Goal: Transaction & Acquisition: Purchase product/service

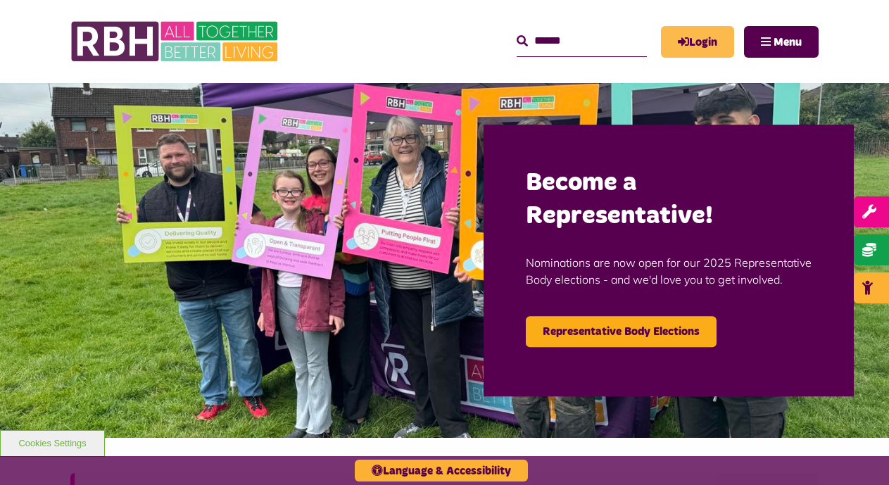
click at [695, 46] on link "Login" at bounding box center [697, 42] width 73 height 32
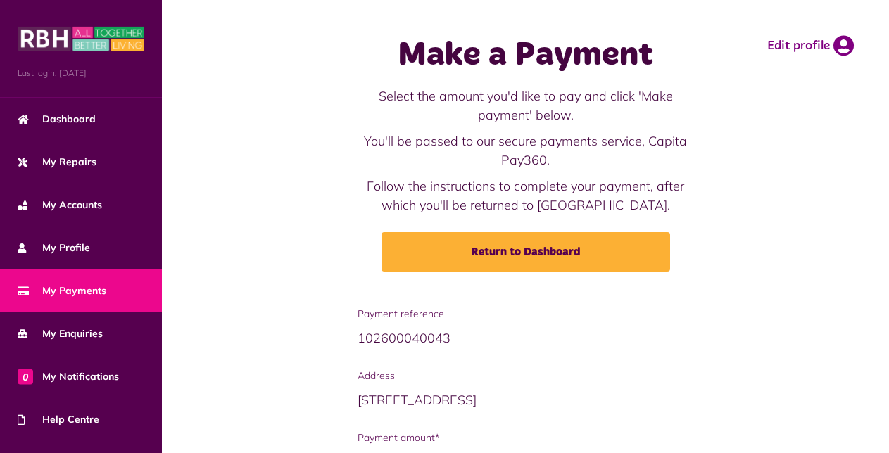
scroll to position [168, 0]
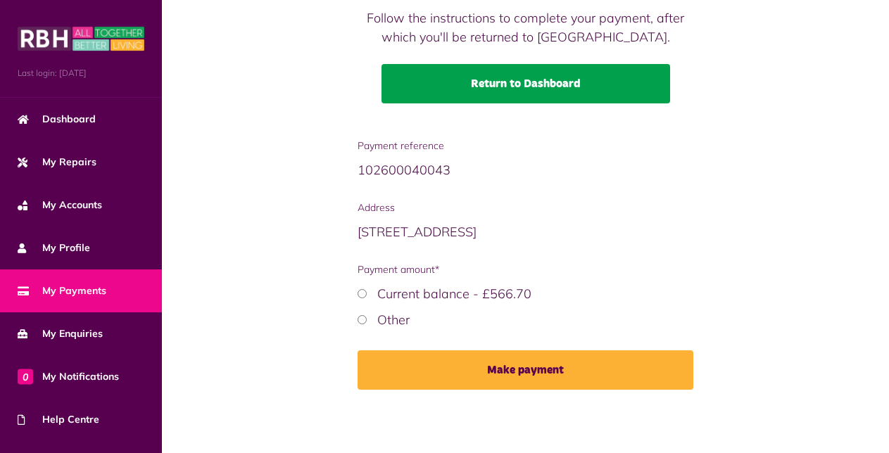
click at [474, 84] on link "Return to Dashboard" at bounding box center [526, 83] width 289 height 39
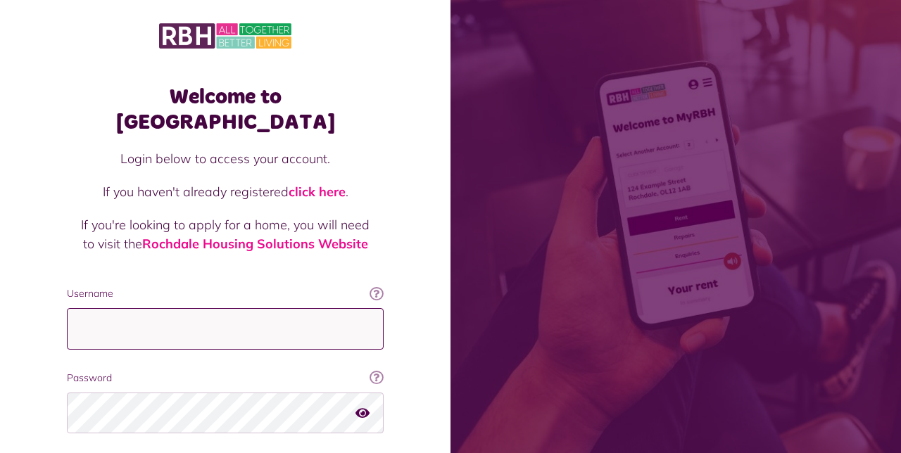
type input "**********"
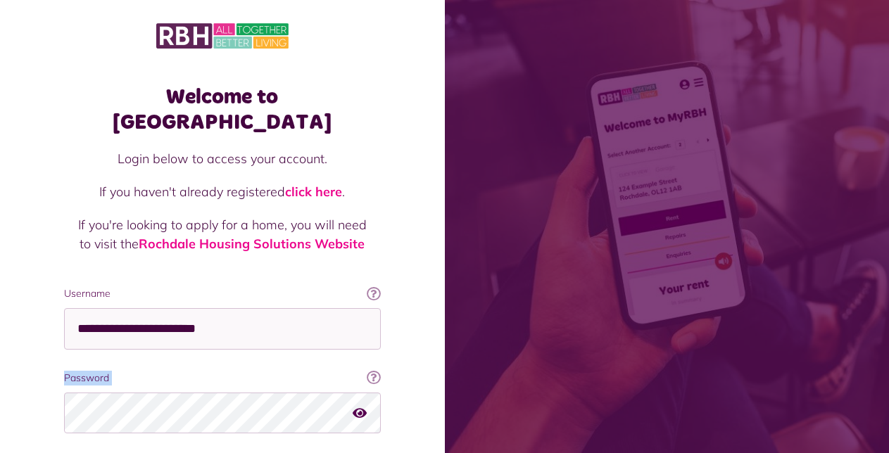
click at [295, 401] on div "Welcome to MyRBH Login below to access your account. If you haven't already reg…" at bounding box center [444, 283] width 889 height 566
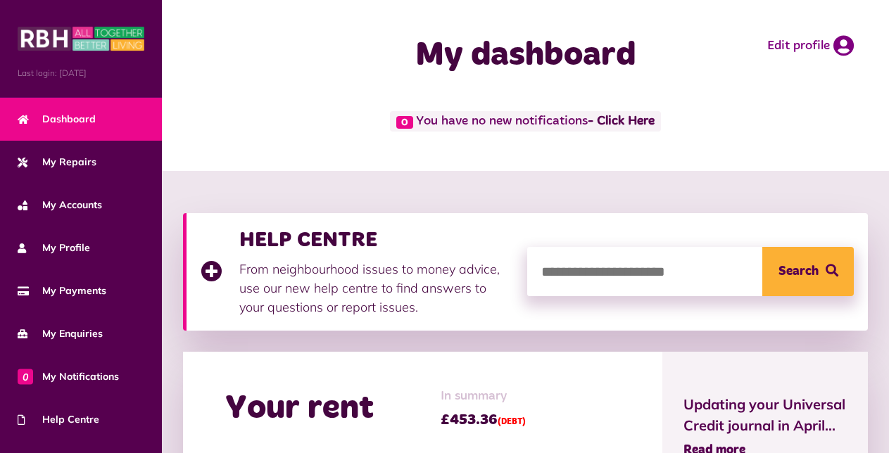
scroll to position [310, 0]
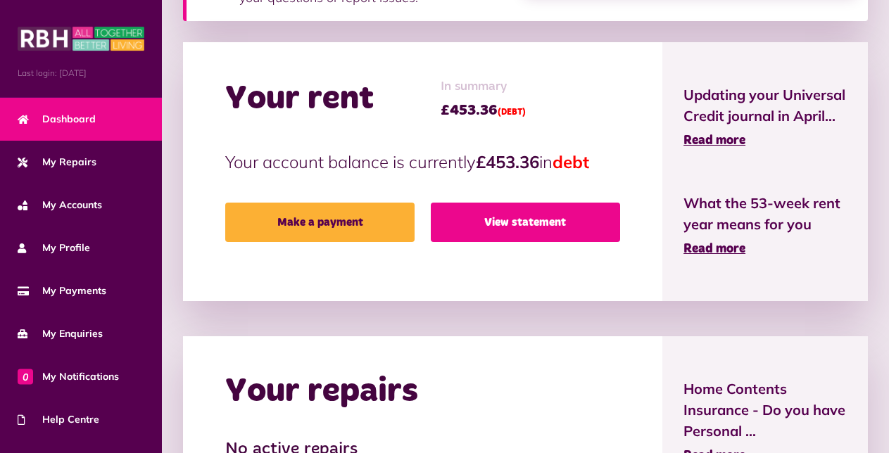
click at [531, 234] on link "View statement" at bounding box center [525, 222] width 189 height 39
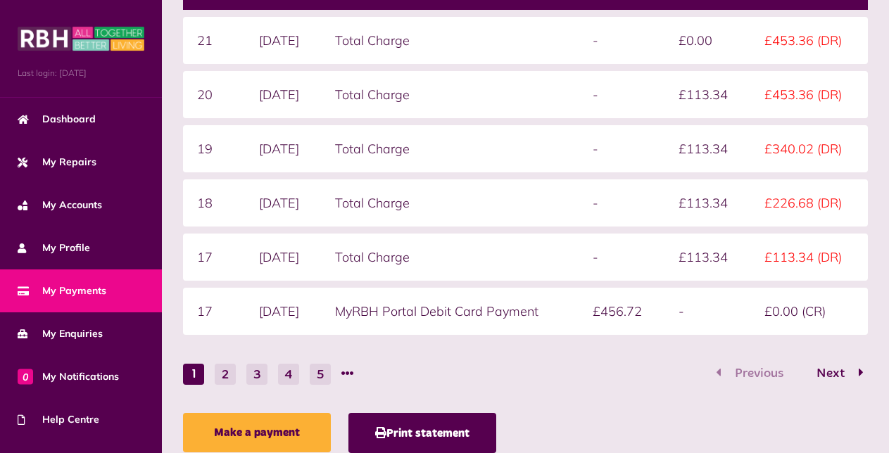
scroll to position [338, 0]
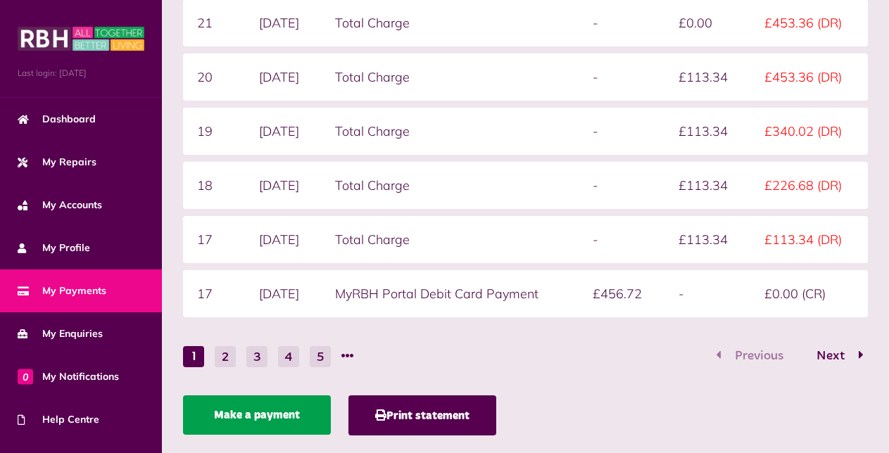
click at [265, 414] on link "Make a payment" at bounding box center [257, 415] width 148 height 39
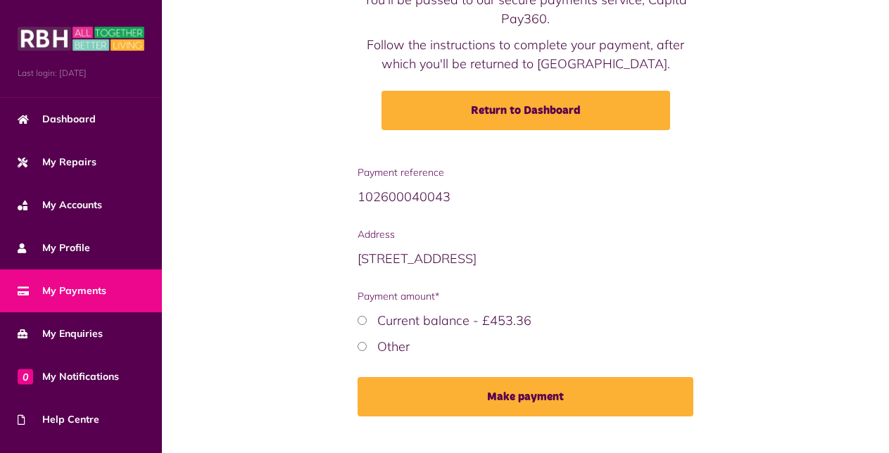
scroll to position [168, 0]
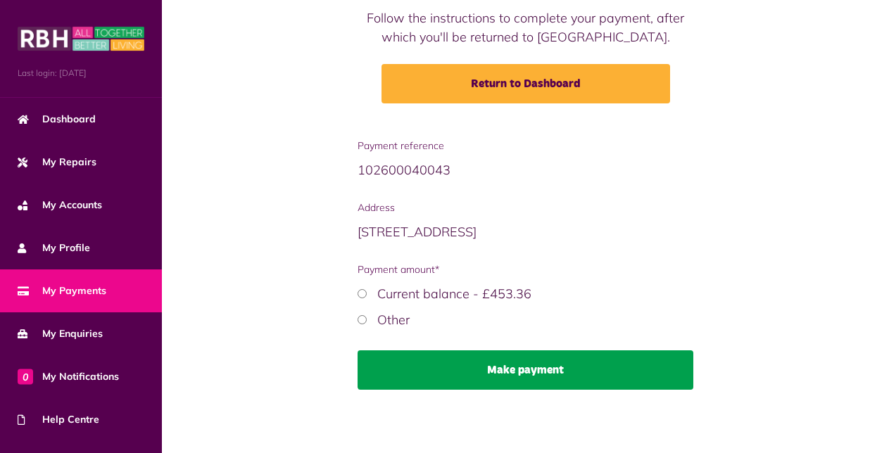
click at [487, 367] on button "Make payment" at bounding box center [526, 370] width 336 height 39
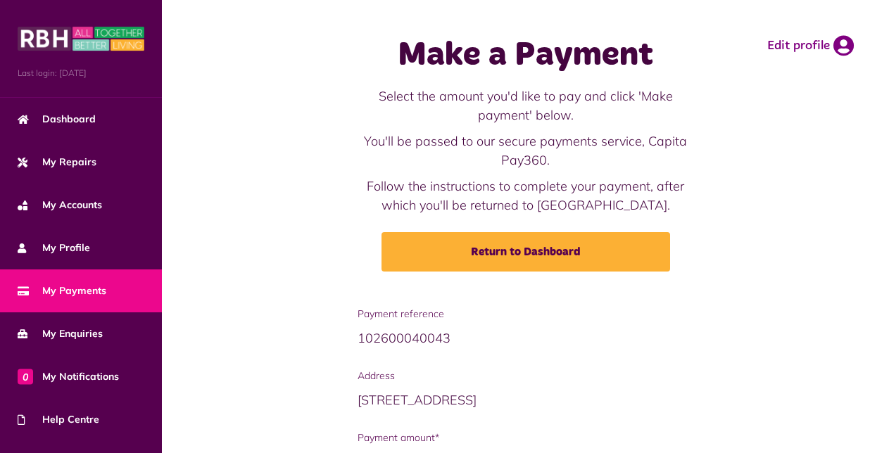
scroll to position [168, 0]
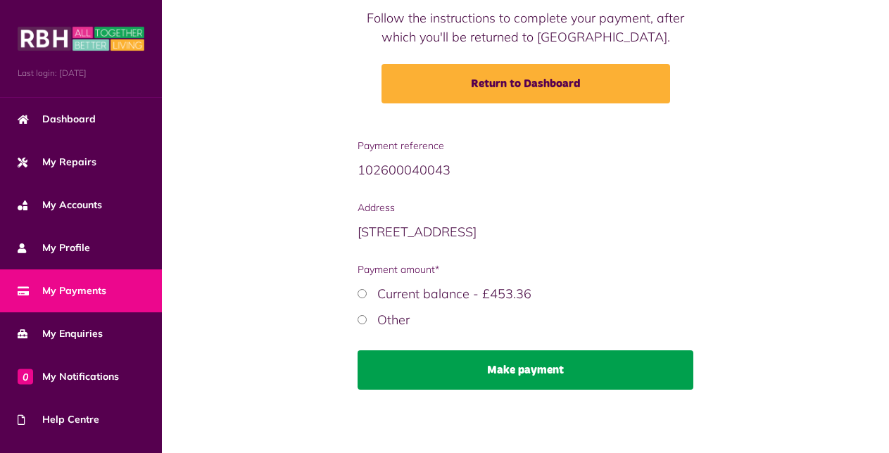
click at [565, 358] on button "Make payment" at bounding box center [526, 370] width 336 height 39
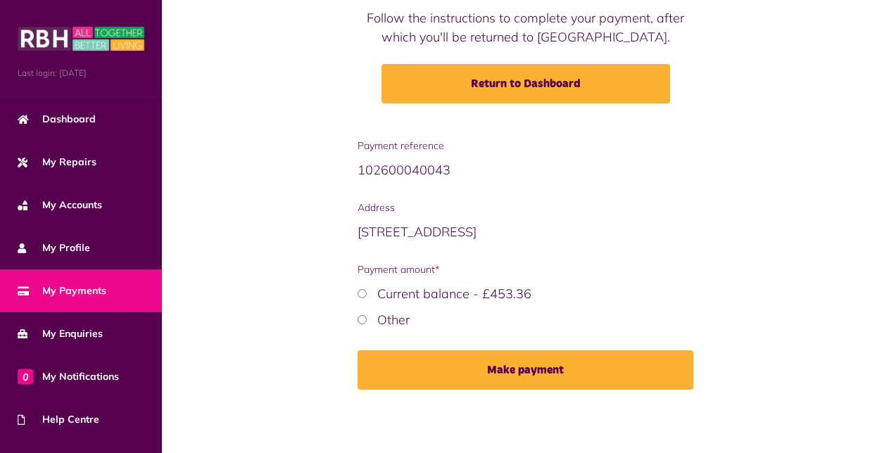
click at [565, 358] on div "Make payment" at bounding box center [526, 370] width 336 height 39
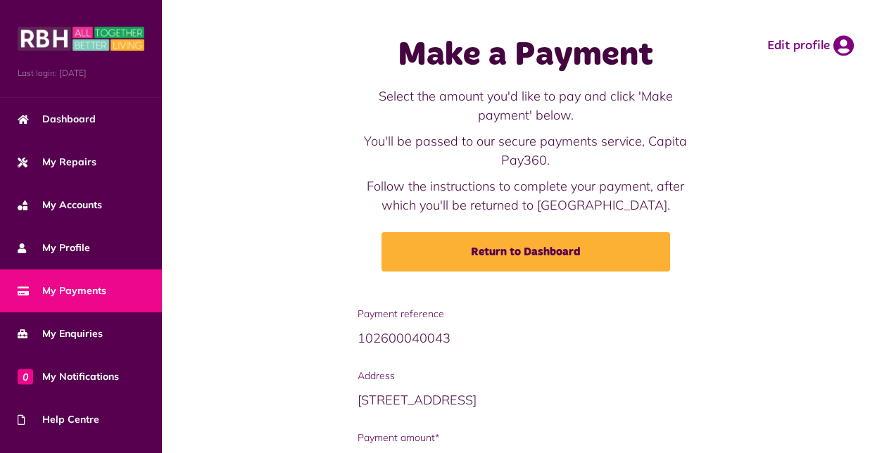
scroll to position [168, 0]
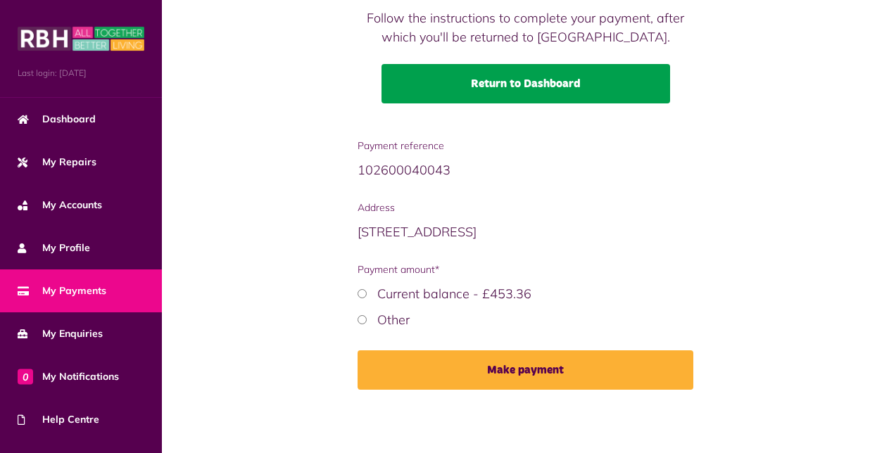
click at [497, 92] on link "Return to Dashboard" at bounding box center [526, 83] width 289 height 39
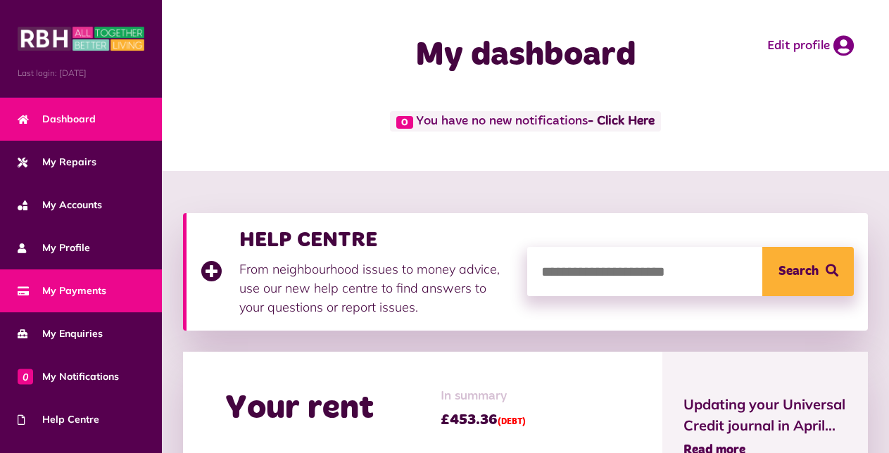
click at [84, 294] on span "My Payments" at bounding box center [62, 291] width 89 height 15
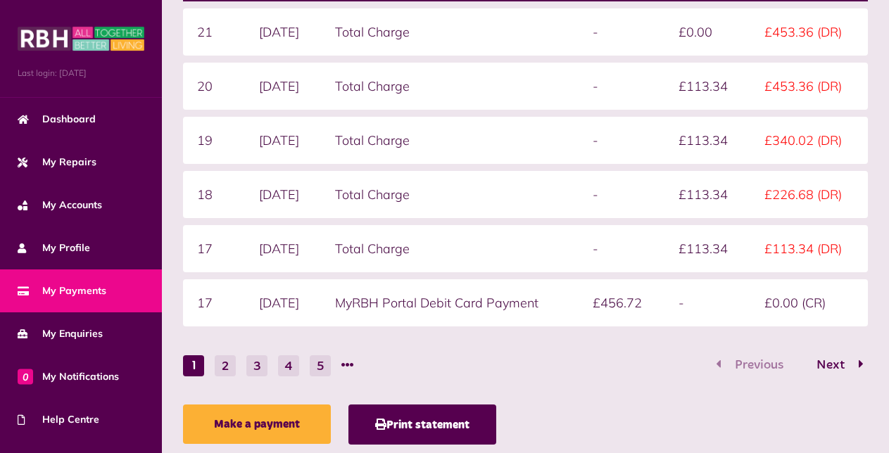
scroll to position [369, 0]
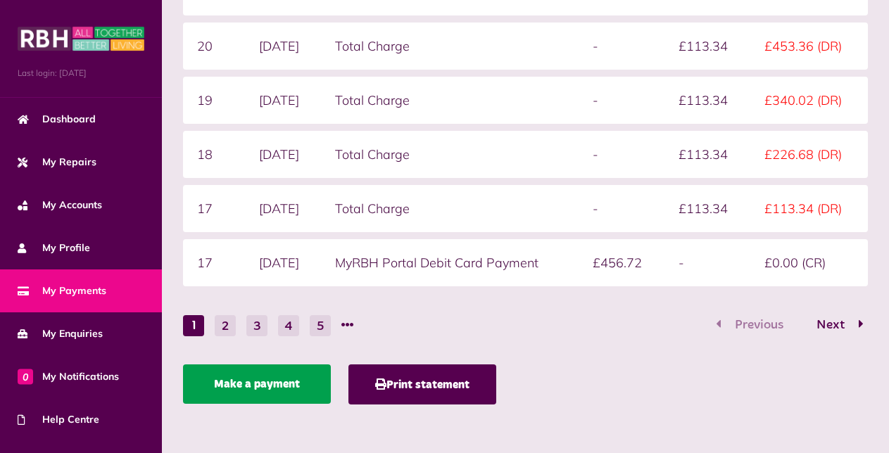
click at [273, 387] on link "Make a payment" at bounding box center [257, 384] width 148 height 39
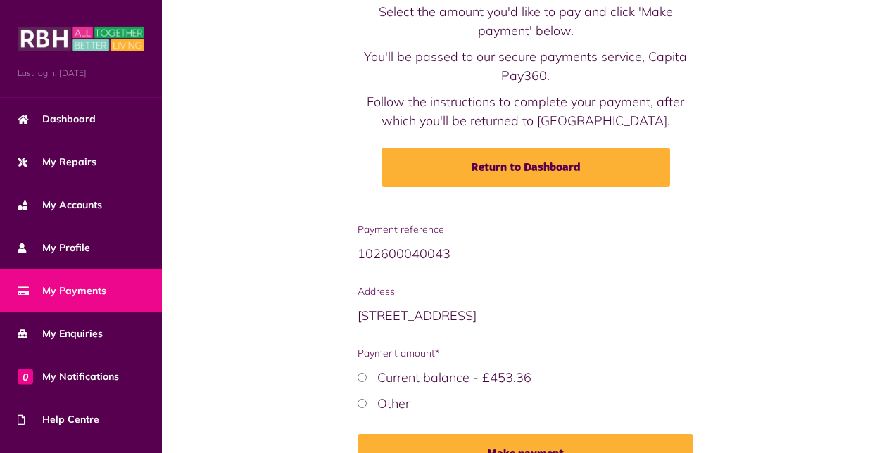
scroll to position [165, 0]
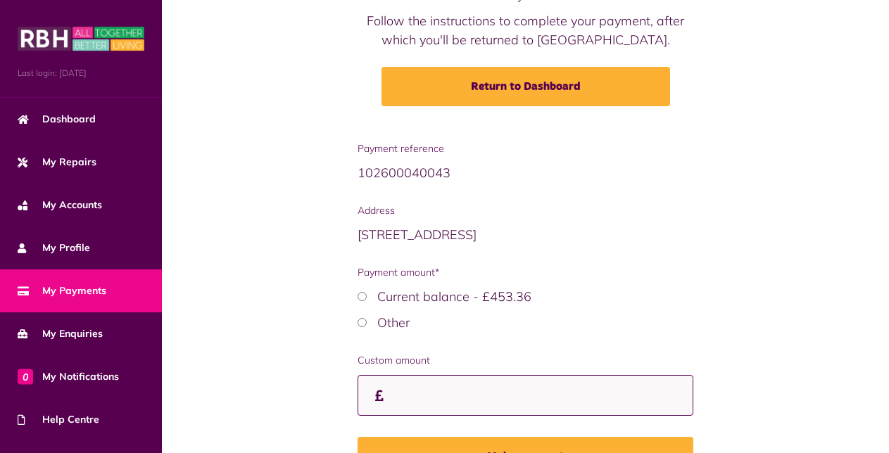
click at [434, 402] on input "Custom amount" at bounding box center [526, 396] width 336 height 42
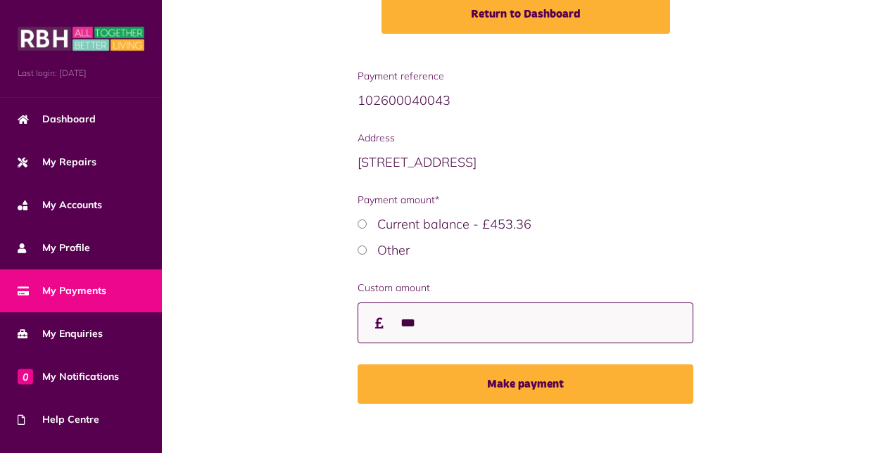
scroll to position [250, 0]
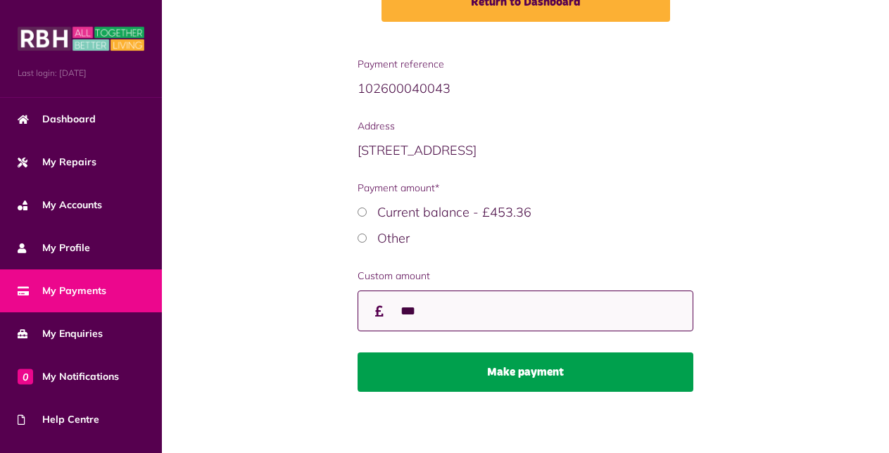
type input "***"
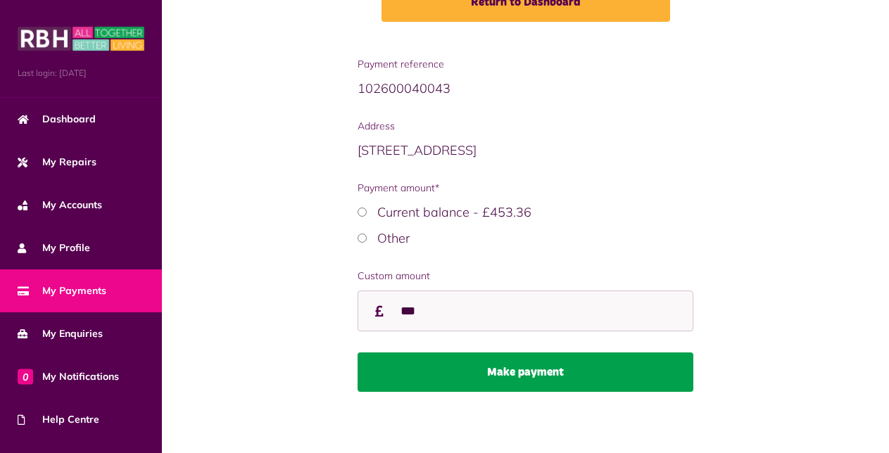
click at [605, 368] on button "Make payment" at bounding box center [526, 372] width 336 height 39
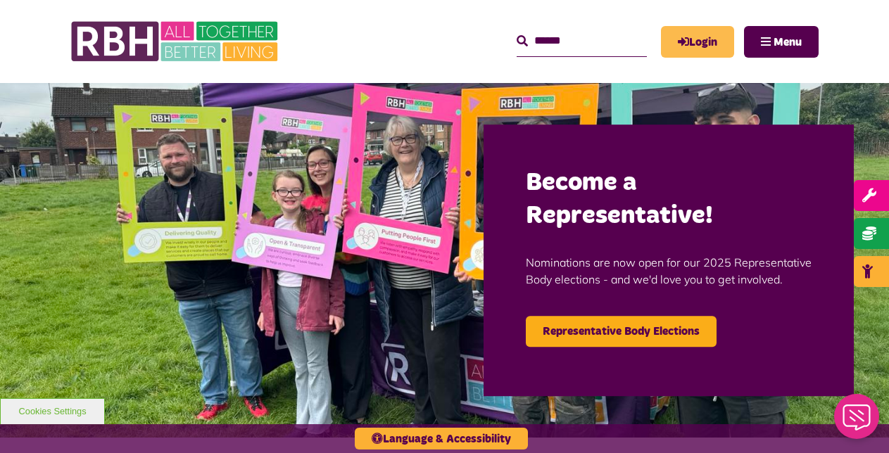
click at [691, 40] on link "Login" at bounding box center [697, 42] width 73 height 32
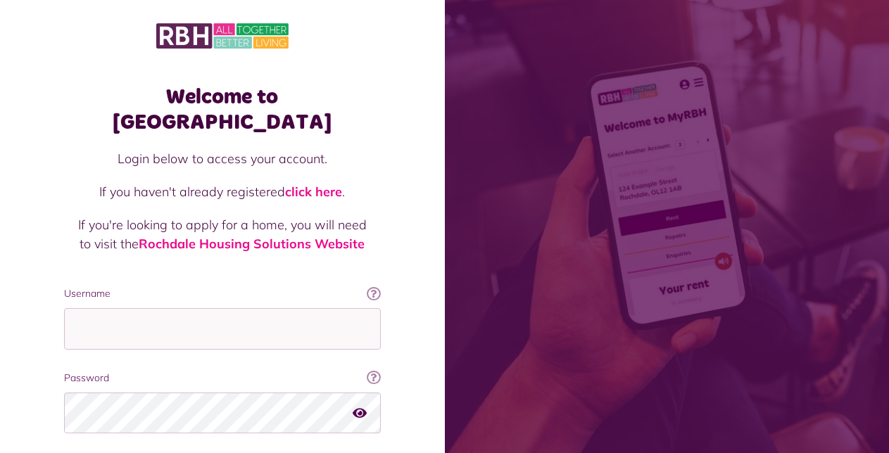
type input "**********"
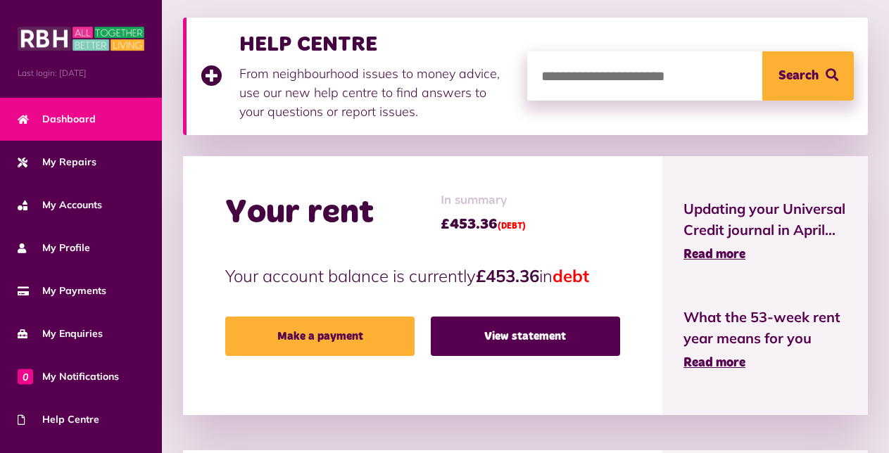
scroll to position [197, 0]
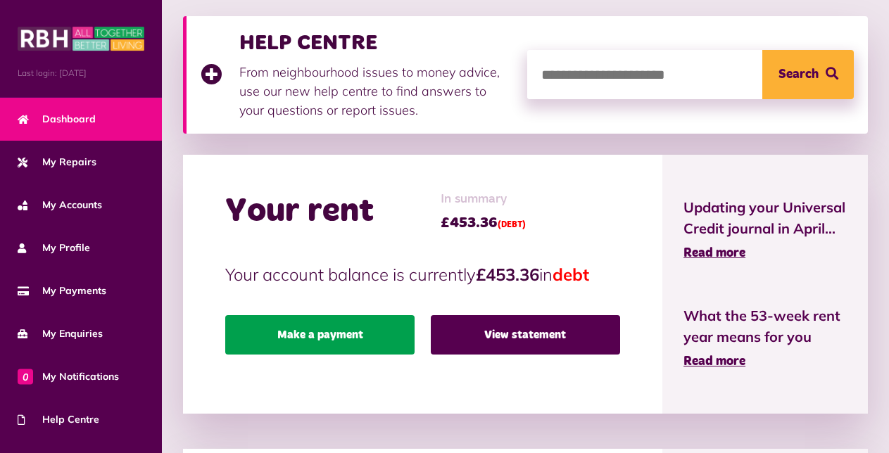
click at [252, 339] on link "Make a payment" at bounding box center [319, 334] width 189 height 39
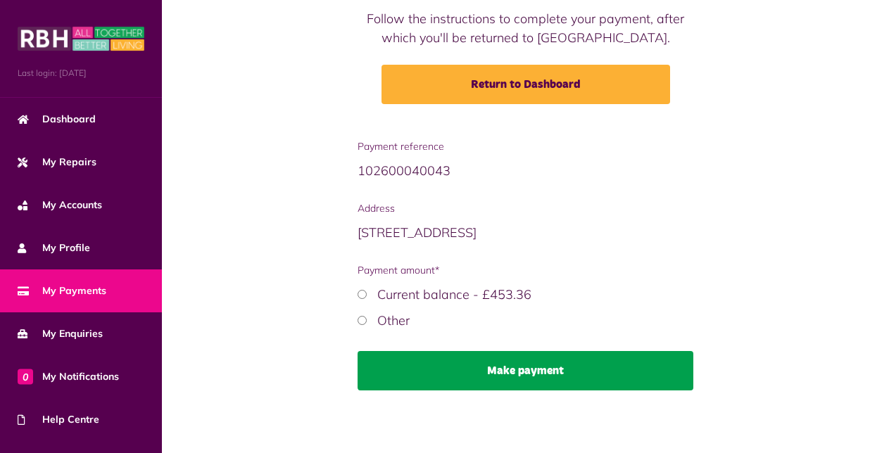
scroll to position [168, 0]
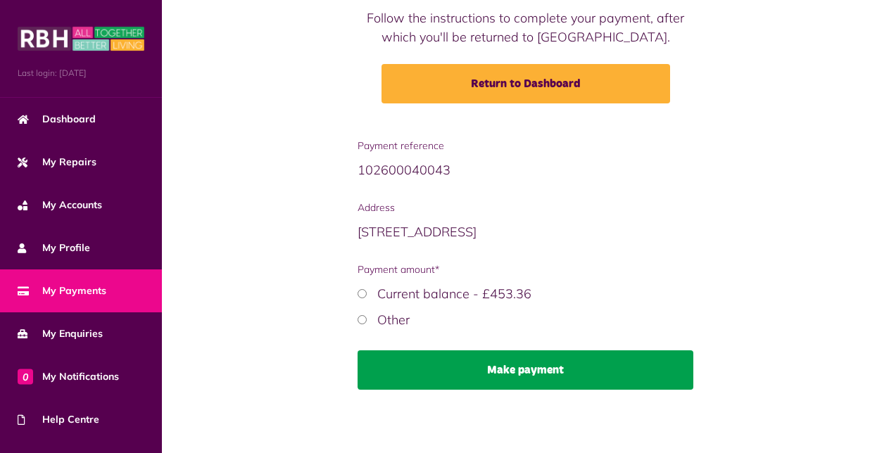
click at [497, 372] on button "Make payment" at bounding box center [526, 370] width 336 height 39
